Goal: Navigation & Orientation: Find specific page/section

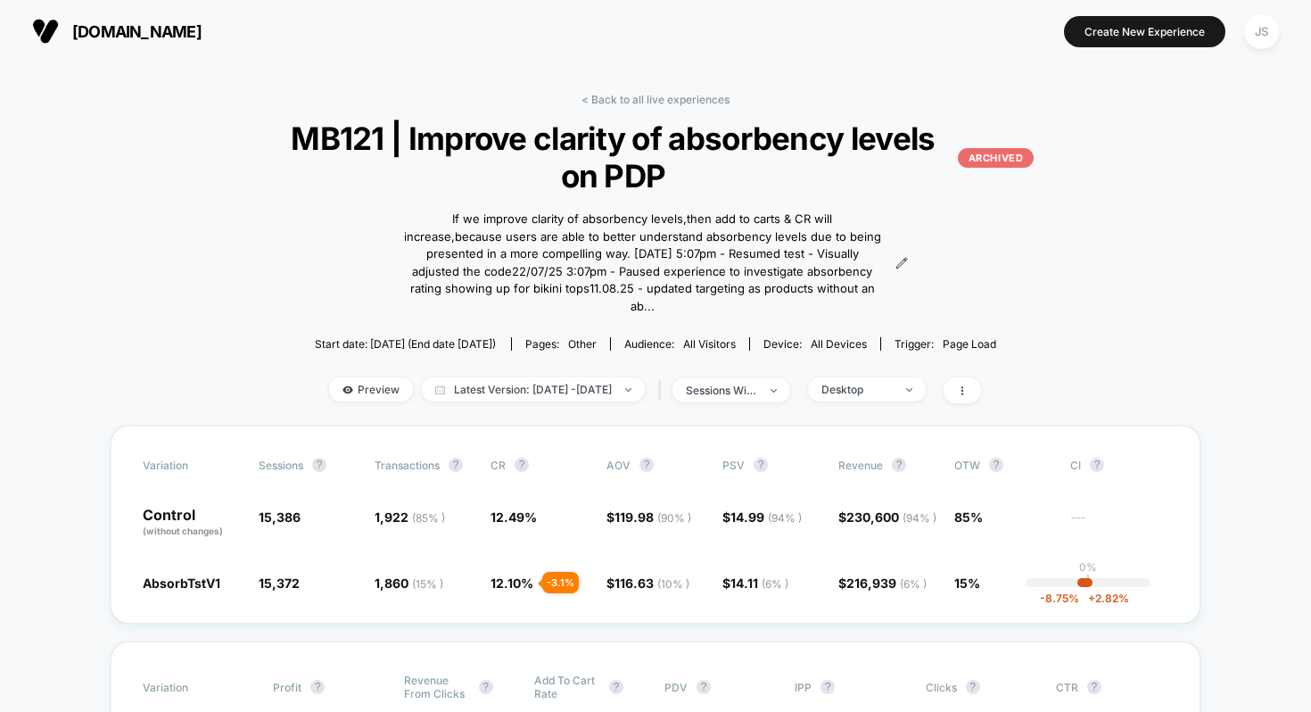
scroll to position [7, 0]
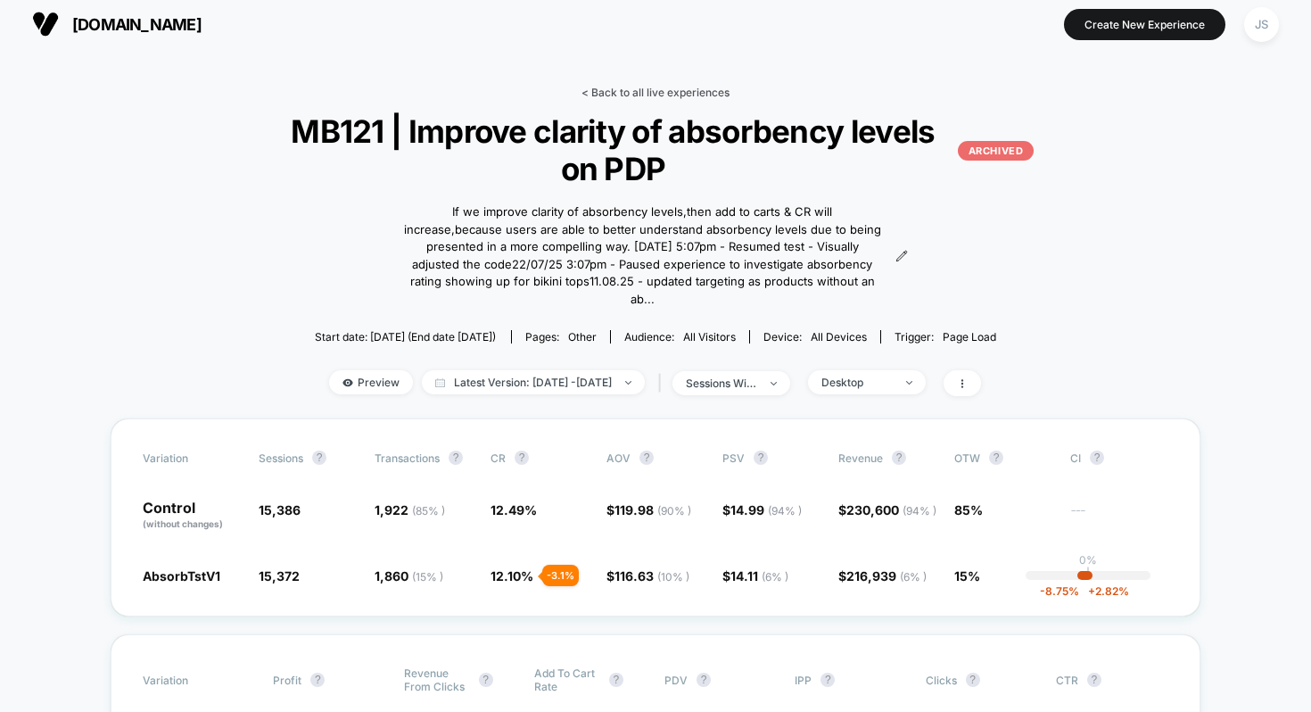
click at [723, 88] on link "< Back to all live experiences" at bounding box center [656, 92] width 148 height 13
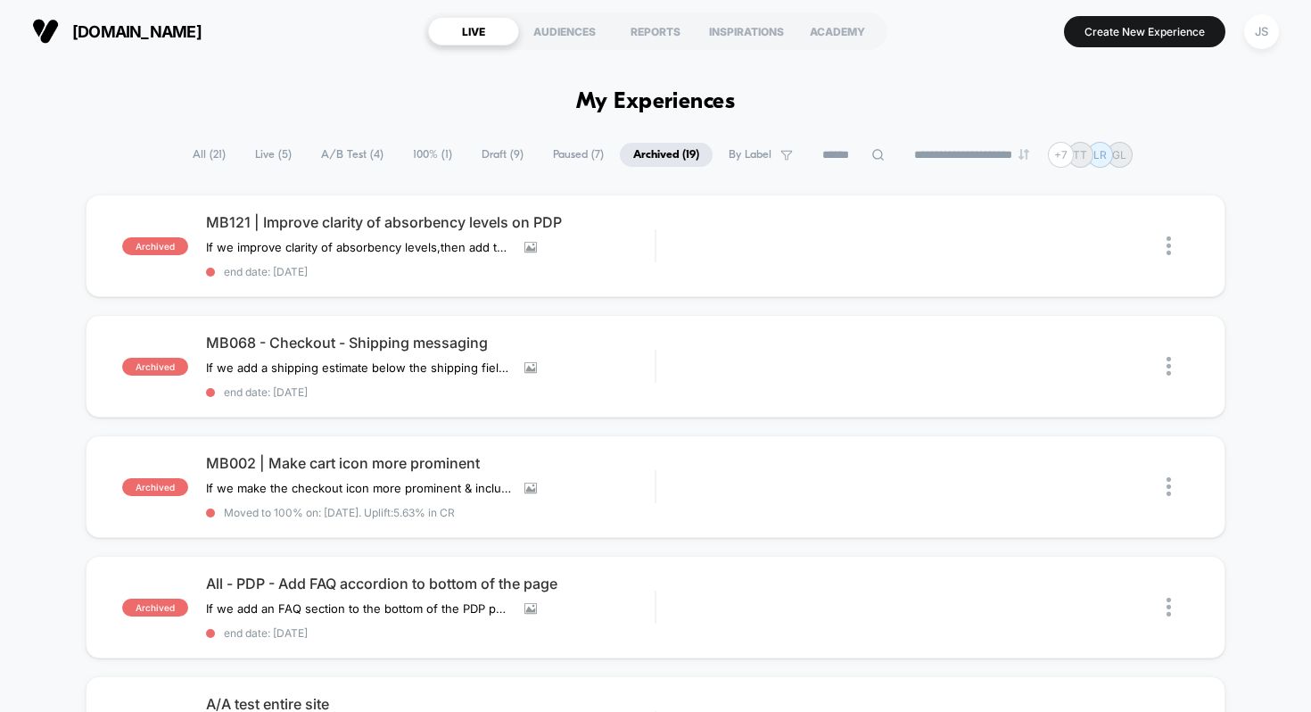
click at [266, 150] on span "Live ( 5 )" at bounding box center [273, 155] width 63 height 24
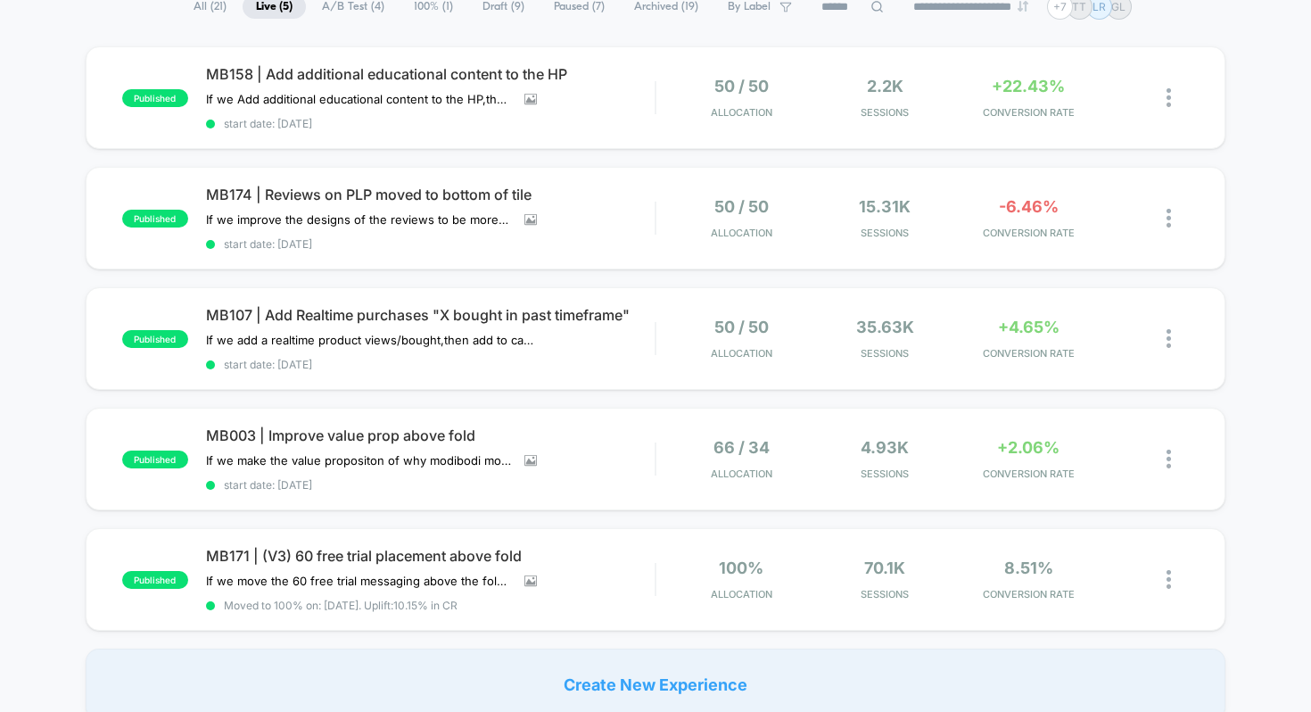
scroll to position [150, 0]
